Goal: Transaction & Acquisition: Subscribe to service/newsletter

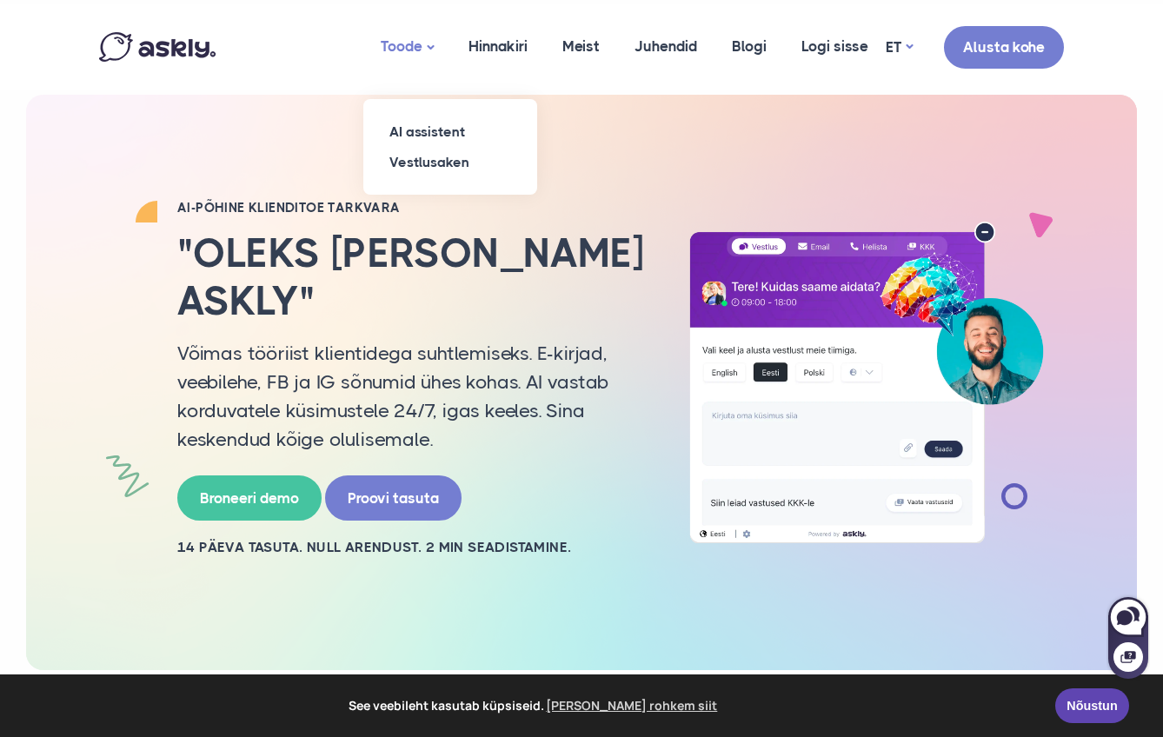
click at [428, 41] on link "Toode" at bounding box center [407, 47] width 88 height 86
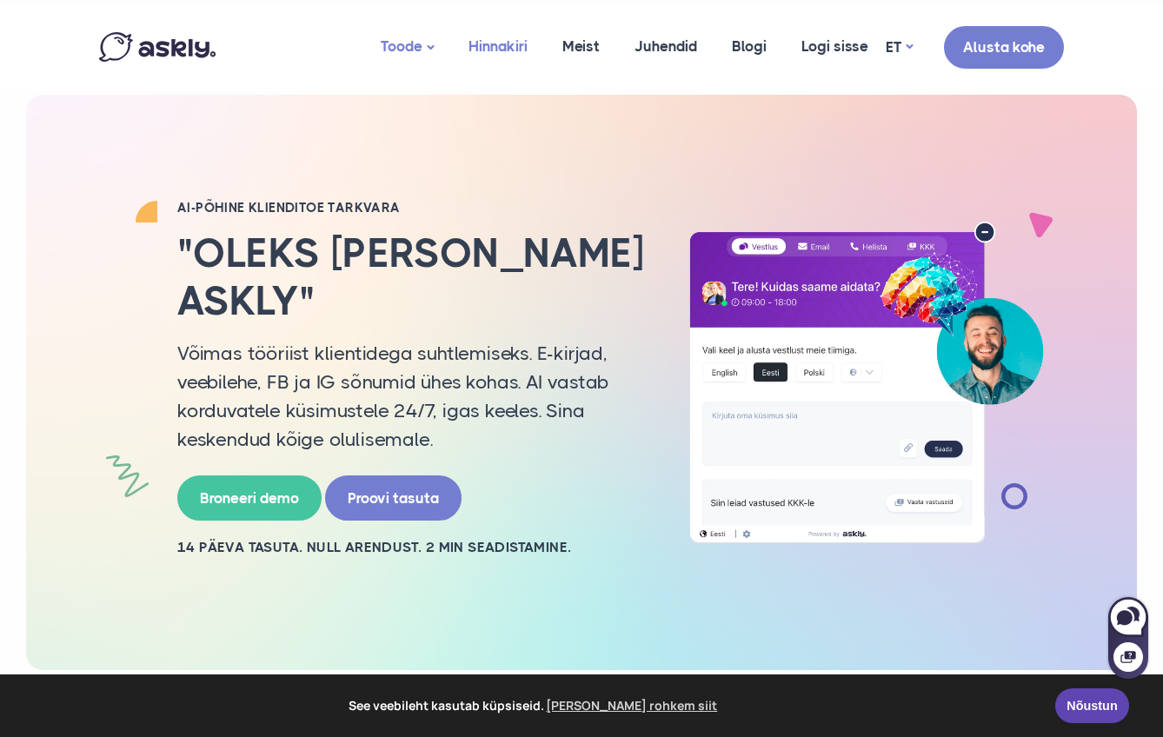
click at [521, 47] on link "Hinnakiri" at bounding box center [498, 46] width 94 height 84
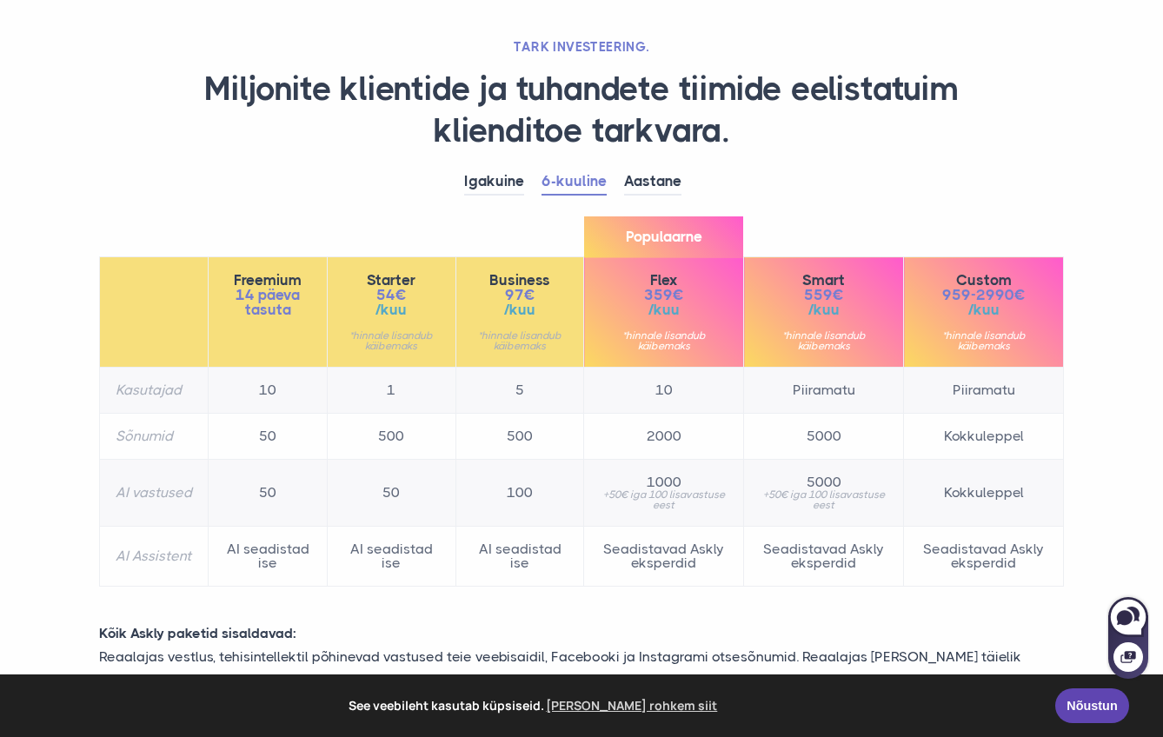
scroll to position [104, 0]
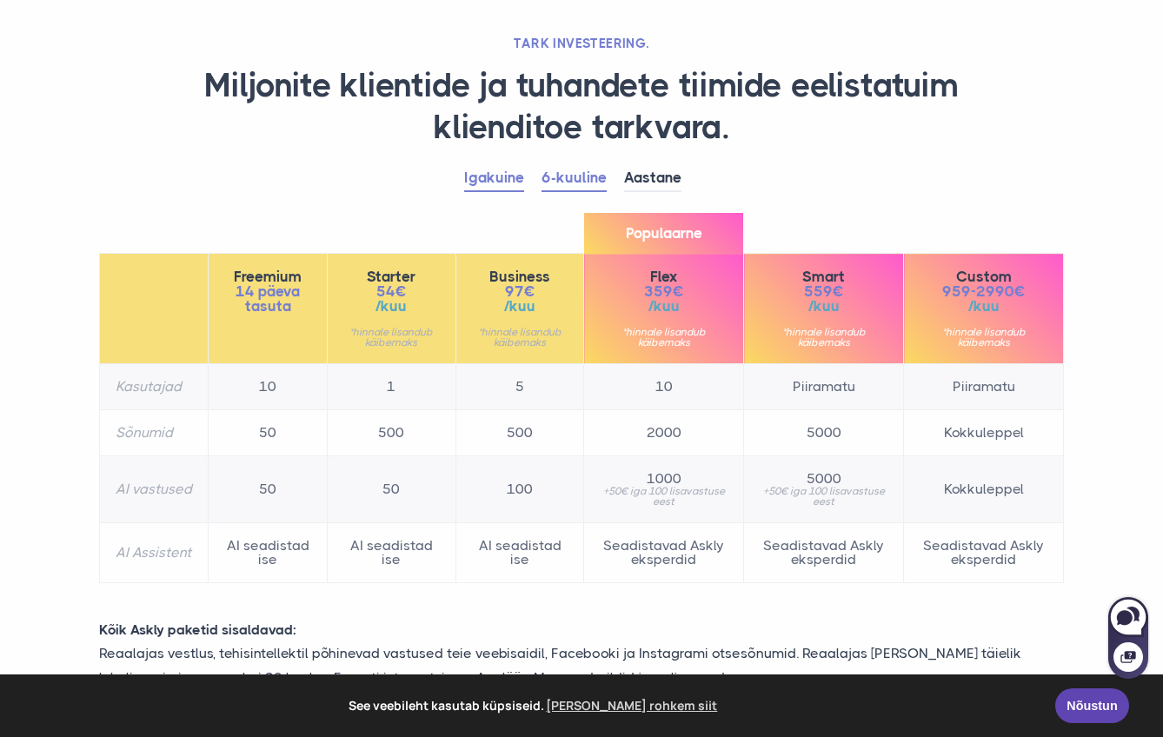
click at [518, 179] on link "Igakuine" at bounding box center [494, 178] width 60 height 27
click at [565, 175] on link "6-kuuline" at bounding box center [573, 178] width 65 height 27
click at [640, 175] on link "Aastane" at bounding box center [652, 178] width 57 height 27
click at [488, 173] on link "Igakuine" at bounding box center [494, 178] width 60 height 27
